Goal: Information Seeking & Learning: Understand process/instructions

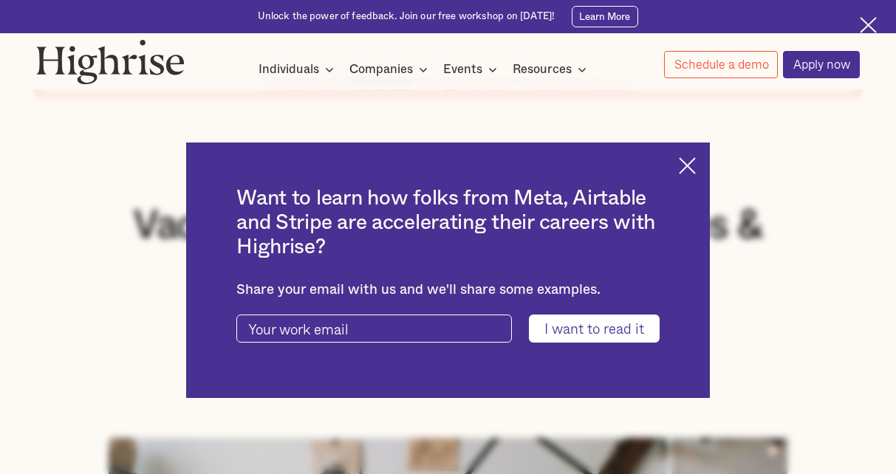
scroll to position [146, 0]
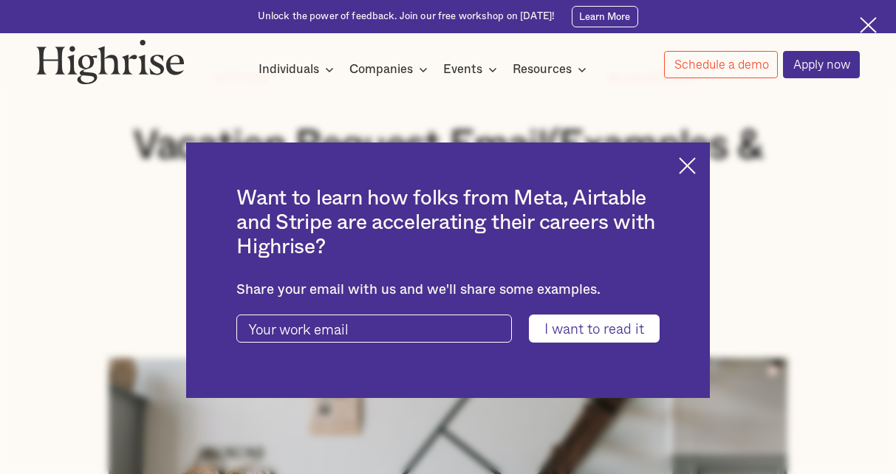
click at [696, 165] on img at bounding box center [687, 165] width 17 height 17
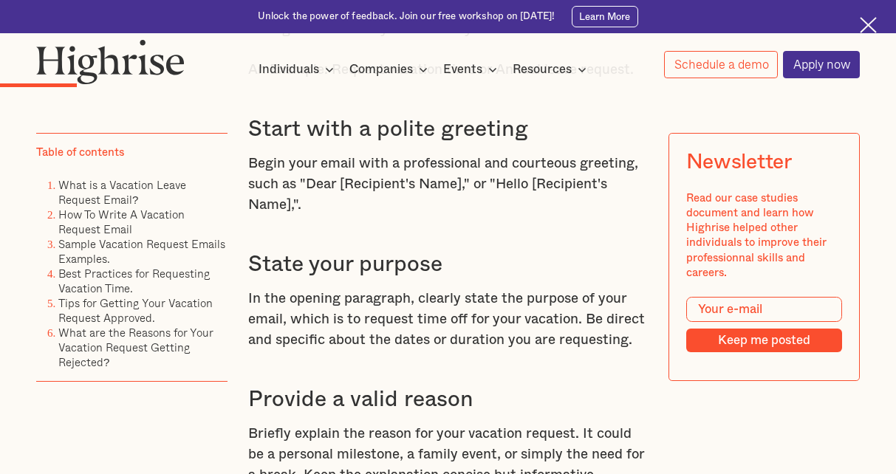
scroll to position [1627, 0]
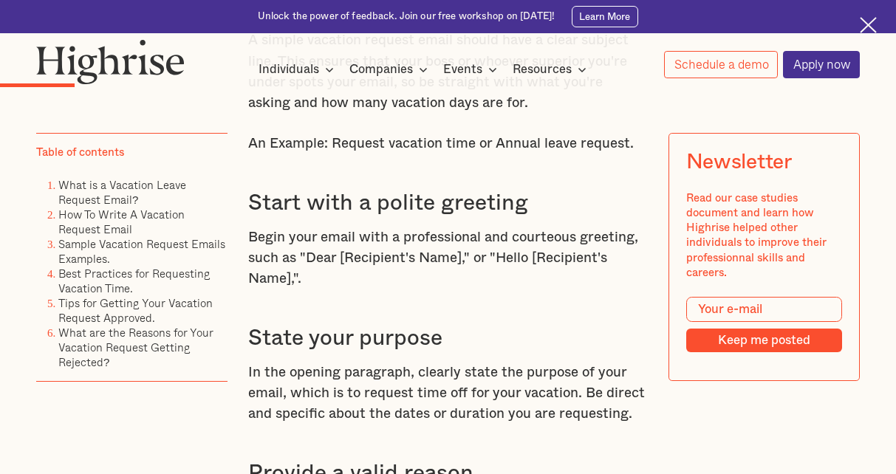
drag, startPoint x: 332, startPoint y: 168, endPoint x: 629, endPoint y: 161, distance: 297.8
click at [629, 154] on p "An Example: Request vacation time or Annual leave request." at bounding box center [448, 144] width 400 height 21
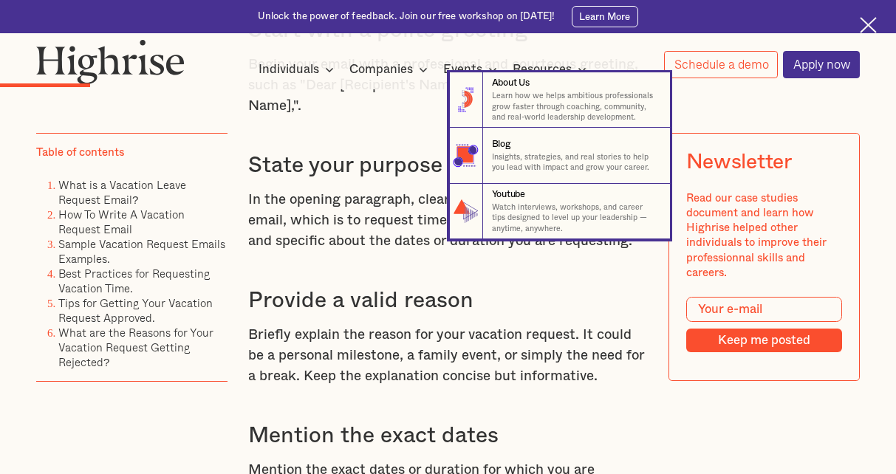
scroll to position [1775, 0]
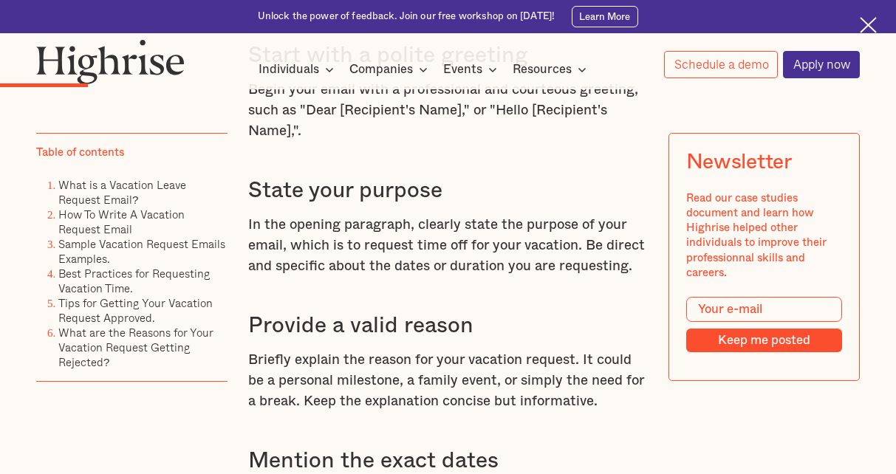
click at [694, 13] on div "Unlock the power of feedback. Join our free workshop on [DATE]! Learn More" at bounding box center [448, 16] width 896 height 33
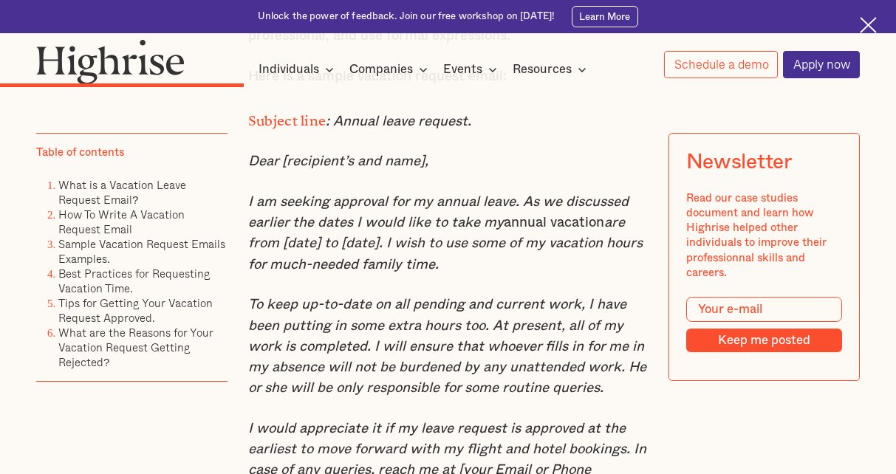
scroll to position [3626, 0]
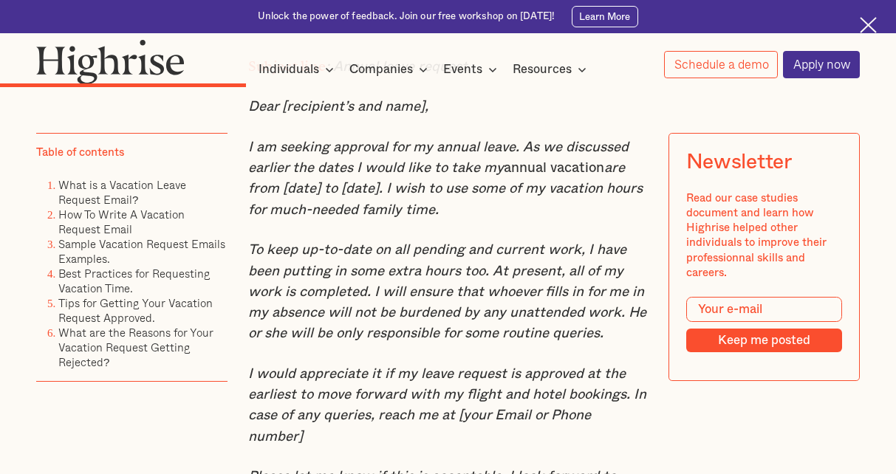
click at [383, 175] on em "I am seeking approval for my annual leave. As we discussed earlier the dates I …" at bounding box center [438, 157] width 380 height 35
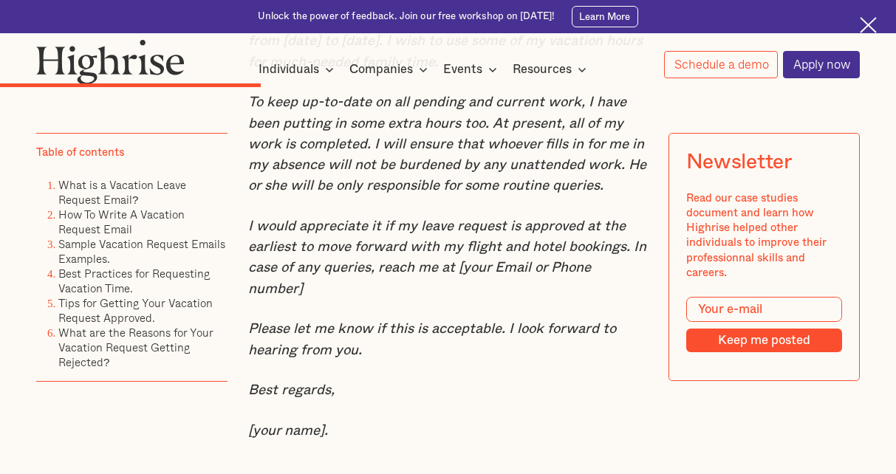
scroll to position [3848, 0]
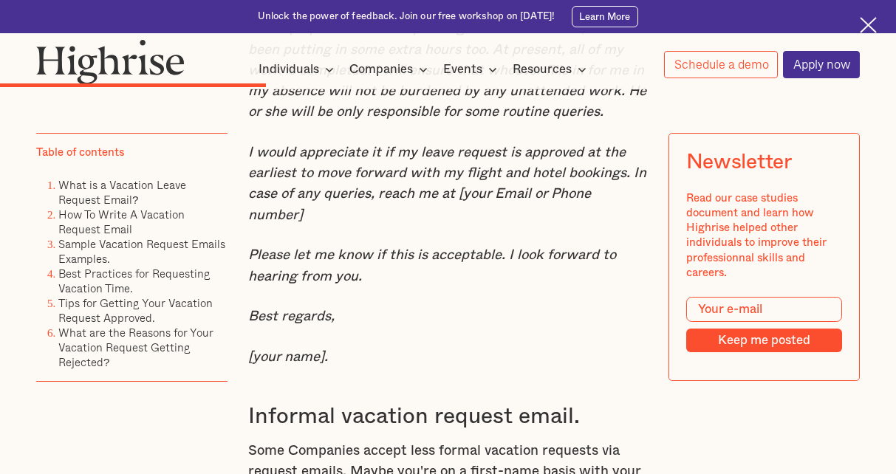
click at [327, 210] on em "I would appreciate it if my leave request is approved at the earliest to move f…" at bounding box center [447, 184] width 398 height 77
click at [304, 214] on em "I would appreciate it if my leave request is approved at the earliest to move f…" at bounding box center [447, 184] width 398 height 77
drag, startPoint x: 248, startPoint y: 210, endPoint x: 398, endPoint y: 235, distance: 152.8
click at [398, 222] on em "I would appreciate it if my leave request is approved at the earliest to move f…" at bounding box center [447, 184] width 398 height 77
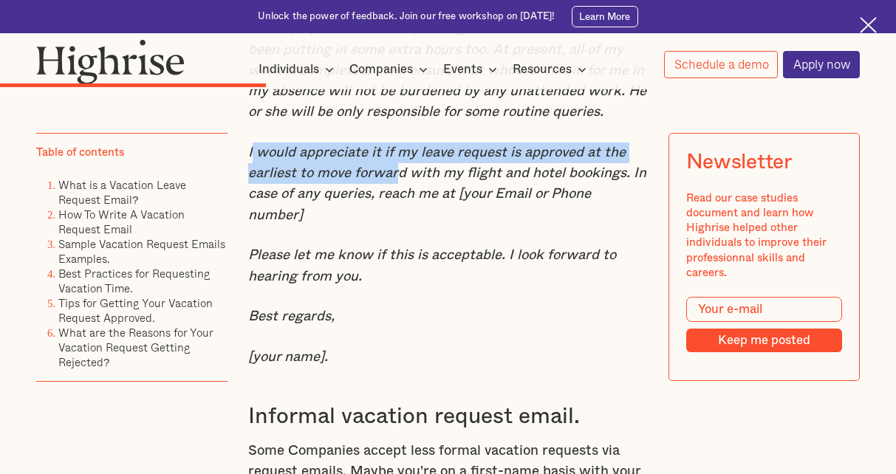
click at [332, 119] on em "To keep up-to-date on all pending and current work, I have been putting in some…" at bounding box center [447, 70] width 398 height 98
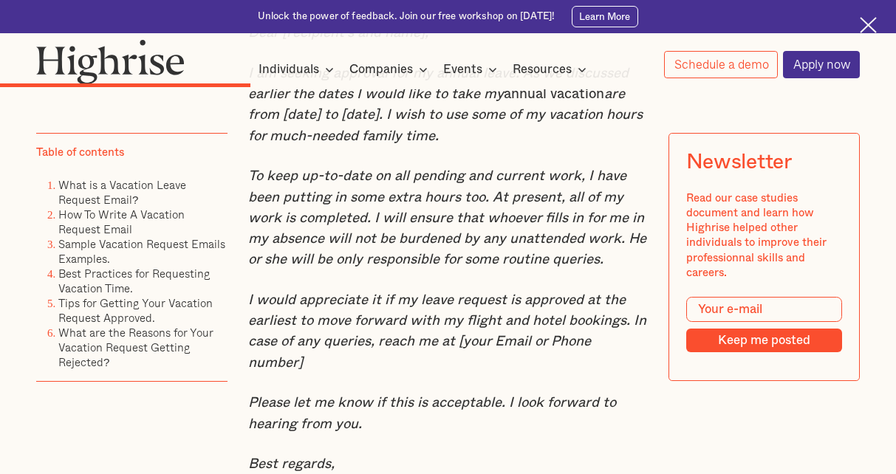
scroll to position [3626, 0]
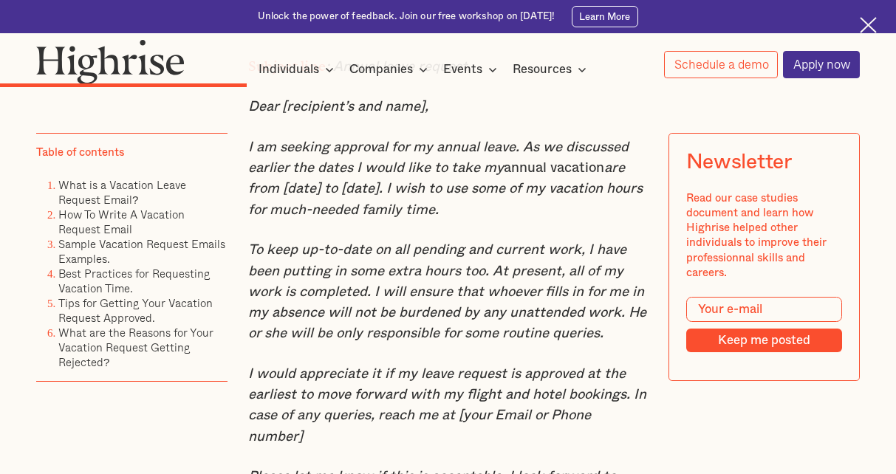
drag, startPoint x: 245, startPoint y: 197, endPoint x: 458, endPoint y: 248, distance: 219.4
click at [458, 221] on p "I am seeking approval for my annual leave. As we discussed earlier the dates I …" at bounding box center [448, 178] width 400 height 83
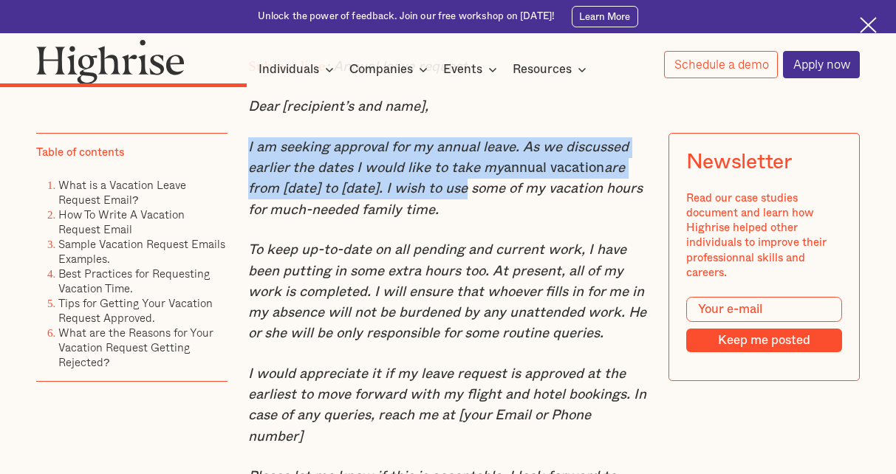
click at [458, 221] on p "I am seeking approval for my annual leave. As we discussed earlier the dates I …" at bounding box center [448, 178] width 400 height 83
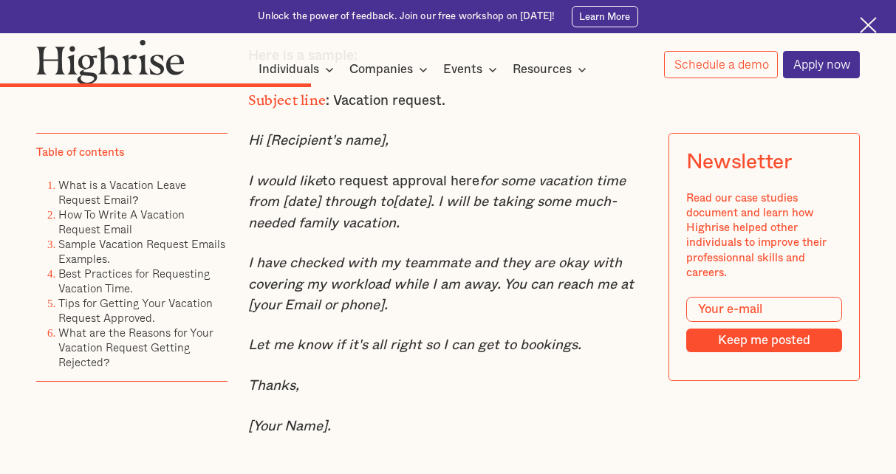
scroll to position [4440, 0]
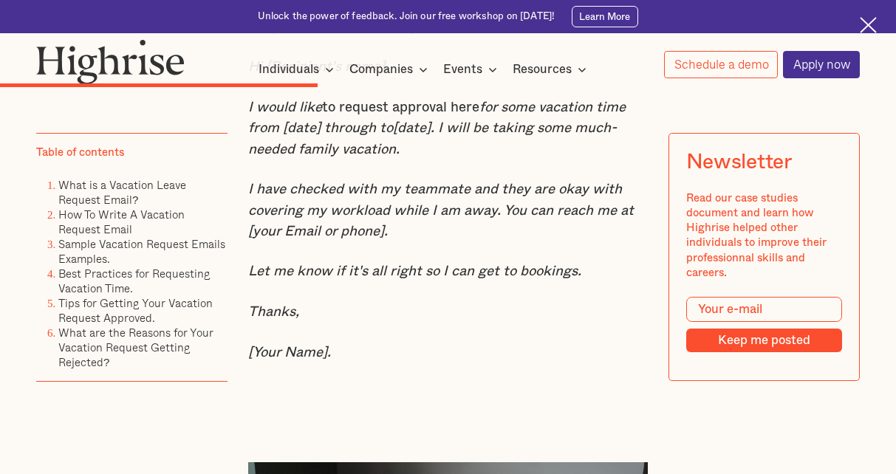
click at [408, 157] on em "for some vacation time from [date] through to[date]. I will be taking some much…" at bounding box center [437, 128] width 378 height 56
click at [352, 146] on p "I would like to request approval here for some vacation time from [date] throug…" at bounding box center [448, 129] width 400 height 63
click at [298, 115] on em "I would like" at bounding box center [285, 107] width 74 height 14
drag, startPoint x: 246, startPoint y: 143, endPoint x: 403, endPoint y: 185, distance: 163.1
click at [403, 160] on p "I would like to request approval here for some vacation time from [date] throug…" at bounding box center [448, 129] width 400 height 63
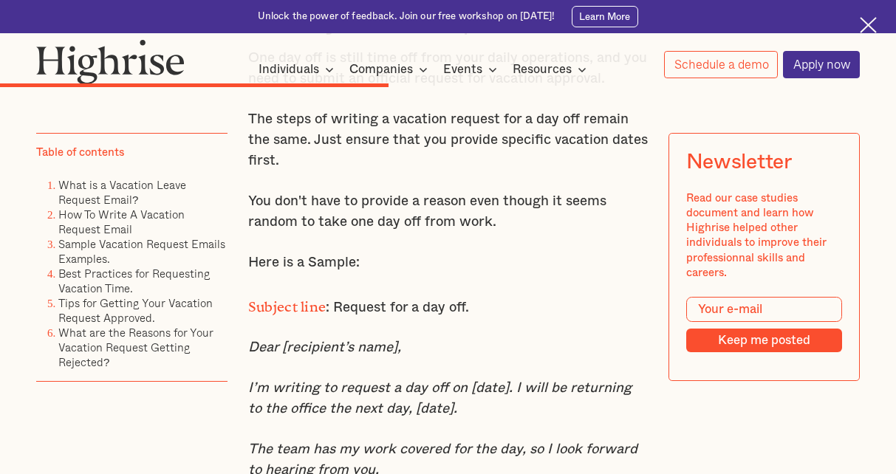
scroll to position [5181, 0]
